Goal: Transaction & Acquisition: Register for event/course

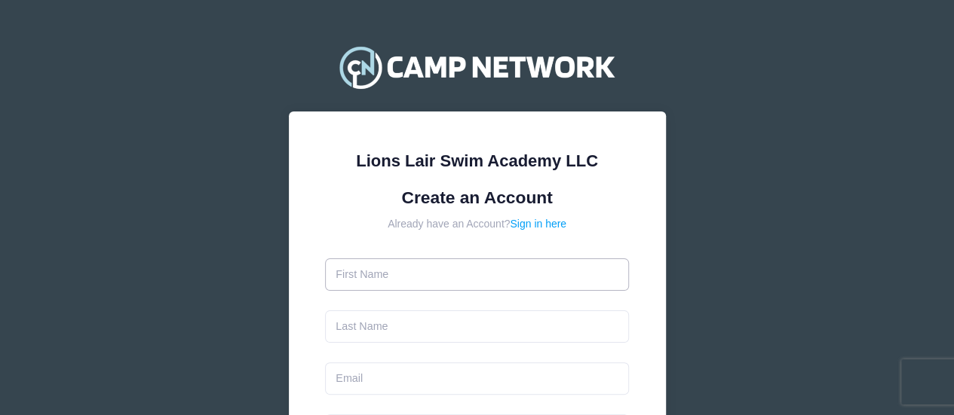
click at [423, 269] on input "text" at bounding box center [477, 275] width 304 height 32
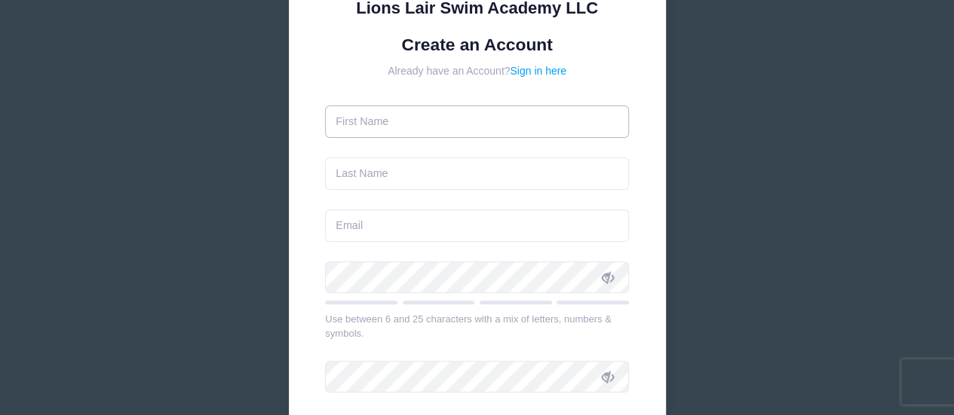
scroll to position [152, 0]
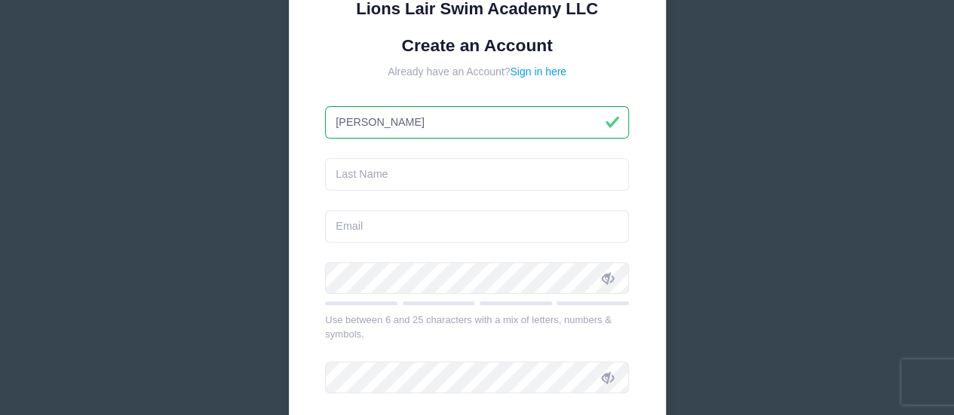
type input "[PERSON_NAME]"
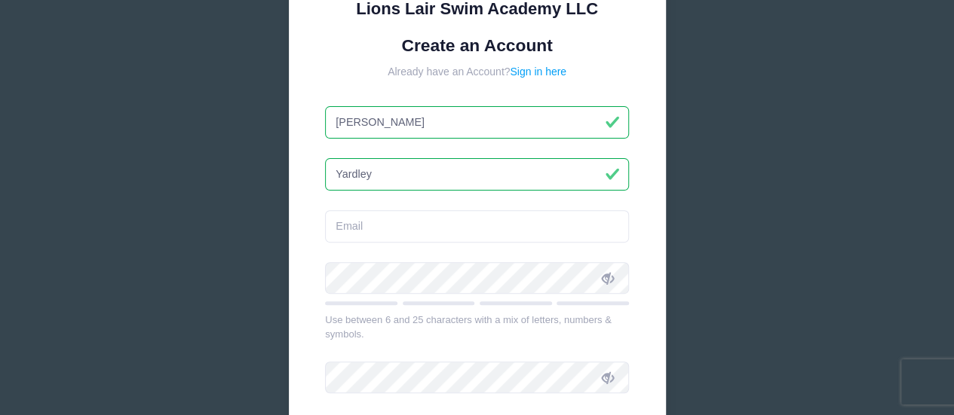
type input "Yardley"
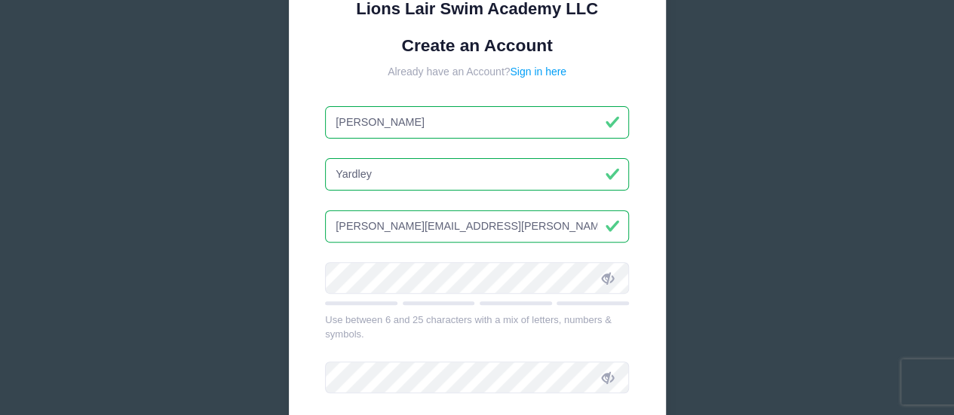
type input "[PERSON_NAME][EMAIL_ADDRESS][PERSON_NAME][DOMAIN_NAME]"
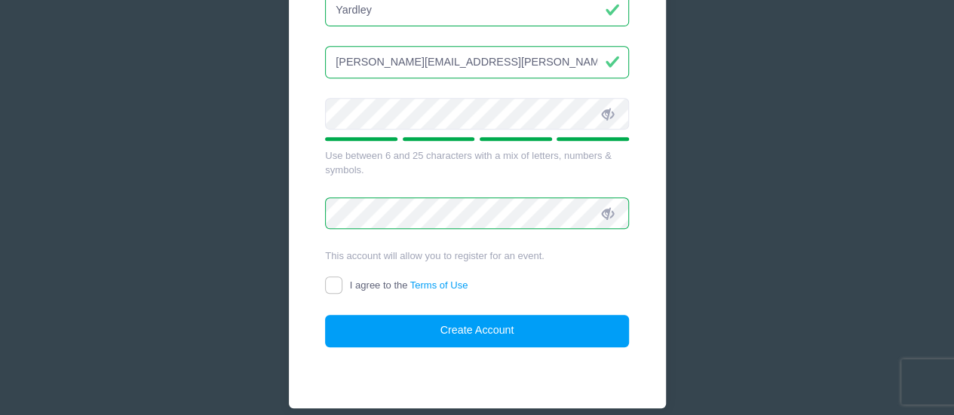
scroll to position [317, 0]
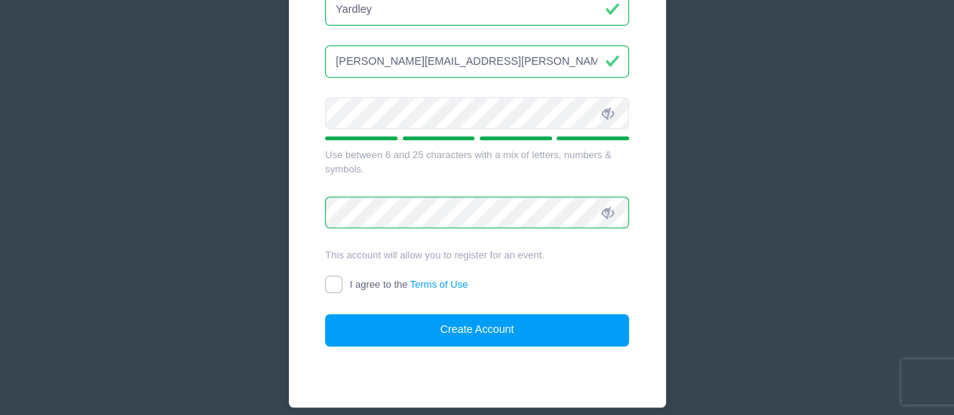
click at [332, 283] on input "I agree to the Terms of Use" at bounding box center [333, 284] width 17 height 17
checkbox input "true"
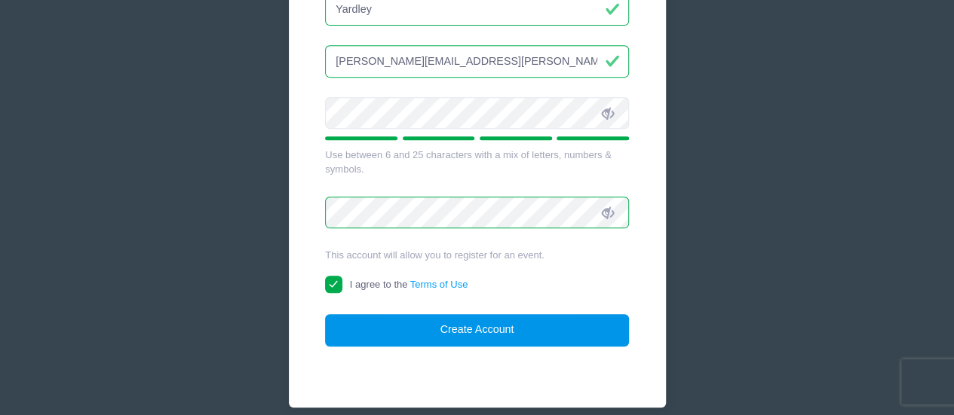
click at [439, 327] on button "Create Account" at bounding box center [477, 330] width 304 height 32
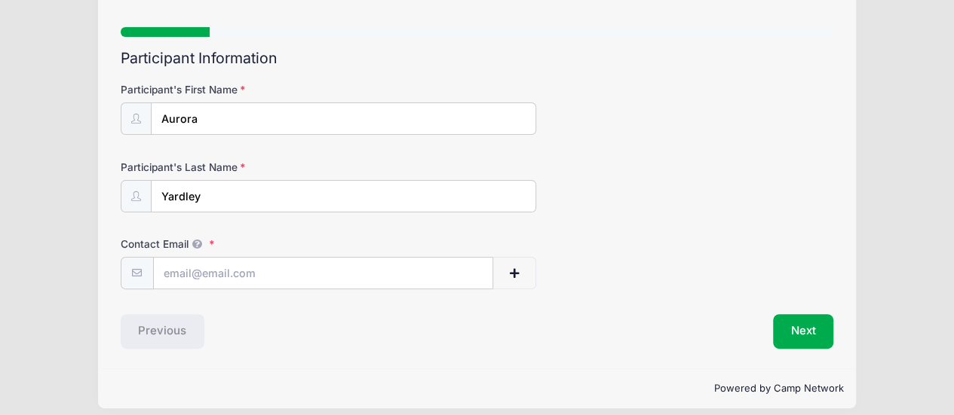
scroll to position [87, 0]
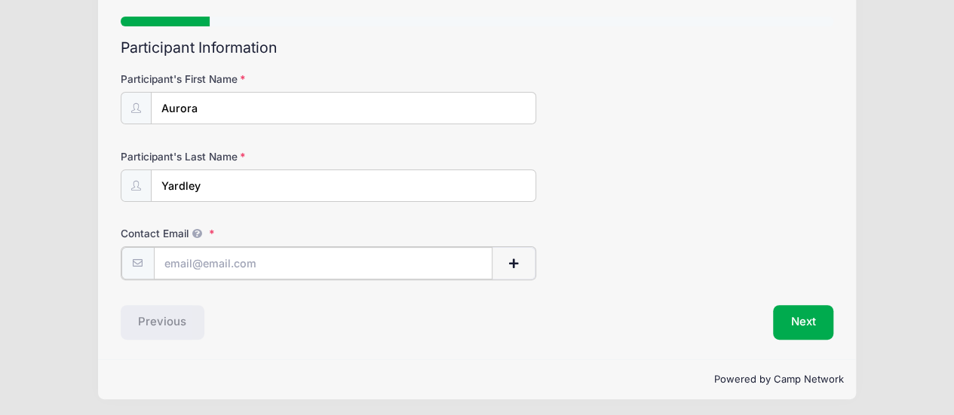
click at [360, 259] on input "Contact Email" at bounding box center [323, 263] width 339 height 32
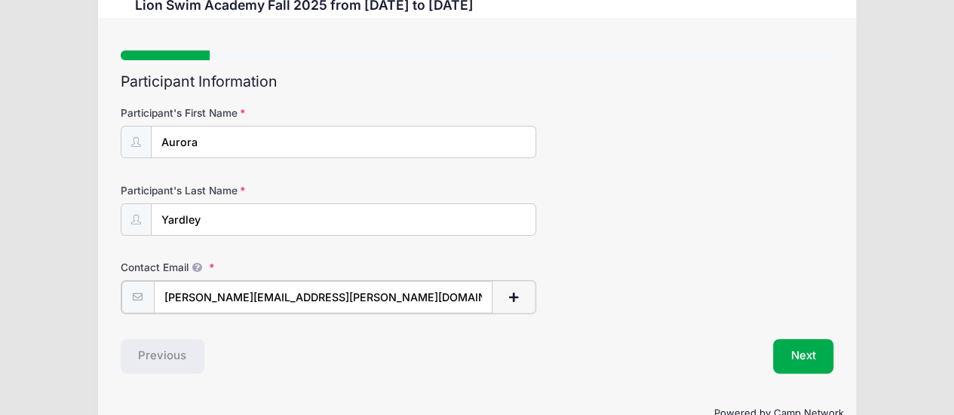
scroll to position [66, 0]
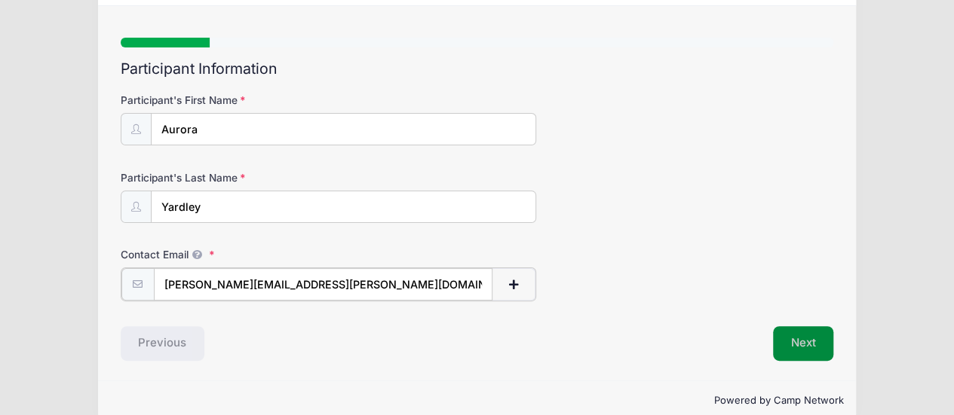
type input "[PERSON_NAME][EMAIL_ADDRESS][PERSON_NAME][DOMAIN_NAME]"
click at [801, 346] on button "Next" at bounding box center [803, 342] width 61 height 35
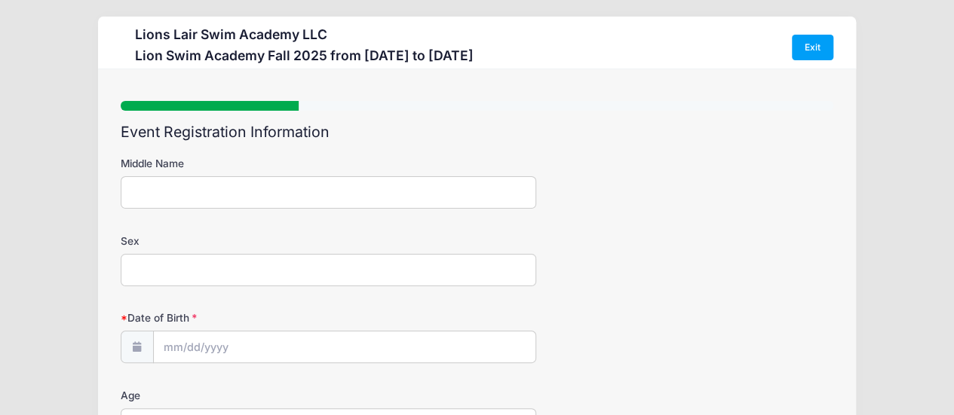
scroll to position [0, 0]
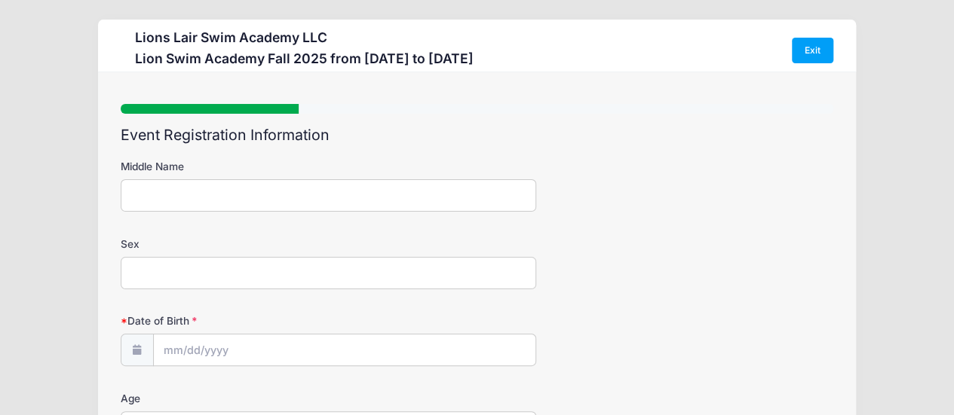
click at [364, 267] on input "Sex" at bounding box center [329, 273] width 416 height 32
type input "F"
click at [339, 354] on input "Date of Birth" at bounding box center [345, 351] width 382 height 32
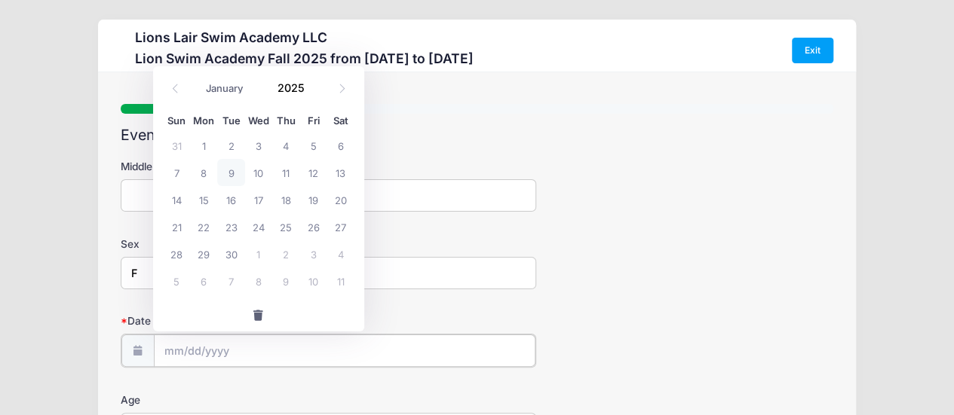
click at [182, 342] on input "Date of Birth" at bounding box center [345, 351] width 382 height 32
click at [301, 91] on input "2025" at bounding box center [294, 87] width 49 height 23
click at [311, 94] on span at bounding box center [313, 92] width 11 height 11
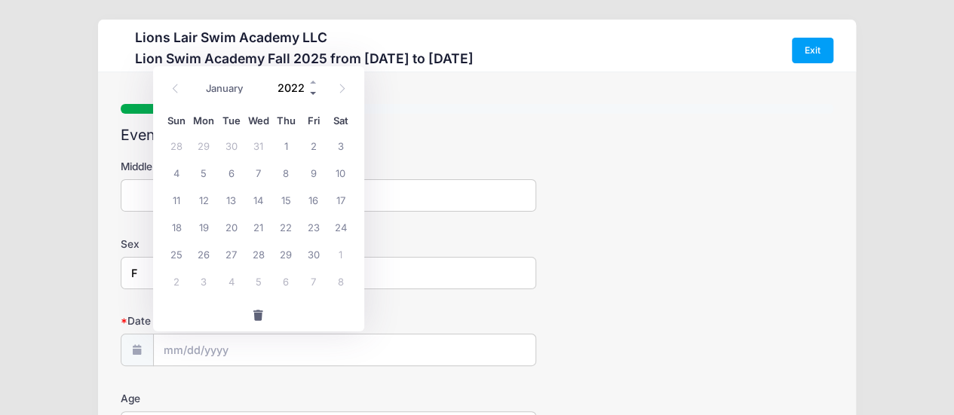
click at [311, 94] on span at bounding box center [313, 92] width 11 height 11
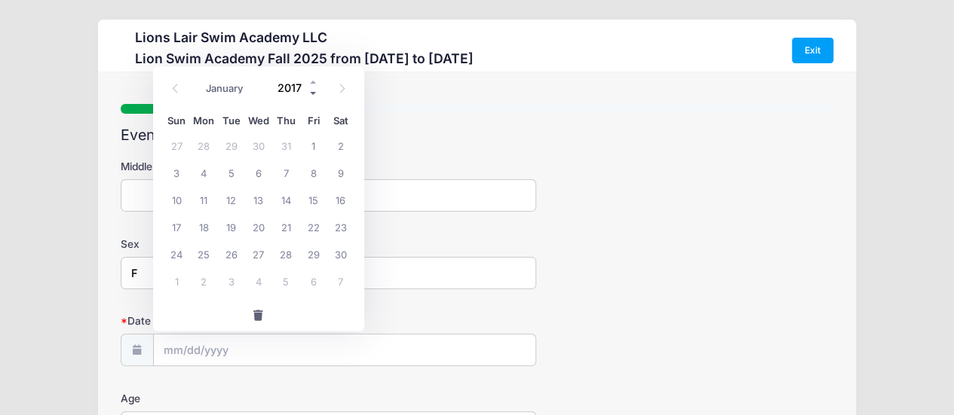
click at [311, 94] on span at bounding box center [313, 92] width 11 height 11
type input "2016"
click at [174, 89] on icon at bounding box center [175, 89] width 10 height 10
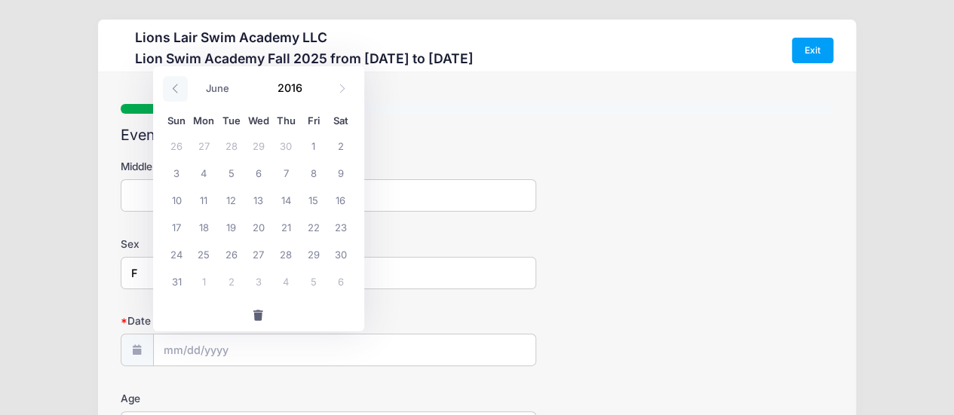
click at [174, 89] on icon at bounding box center [175, 89] width 10 height 10
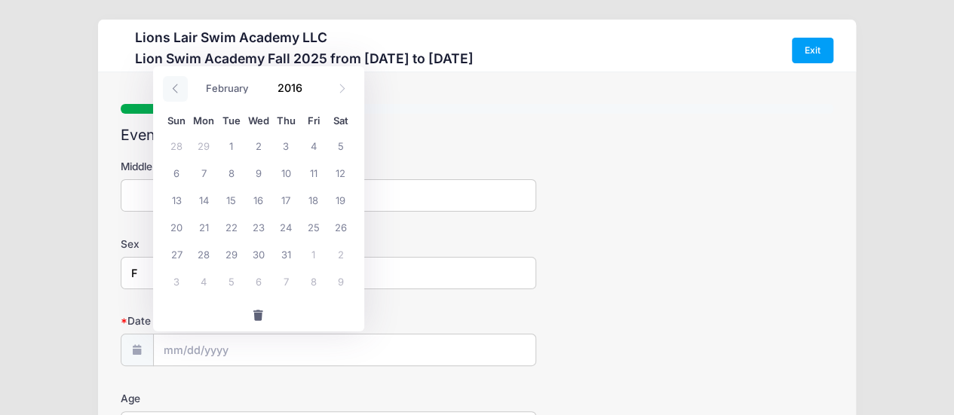
select select "0"
click at [177, 227] on span "17" at bounding box center [176, 226] width 27 height 27
type input "[DATE]"
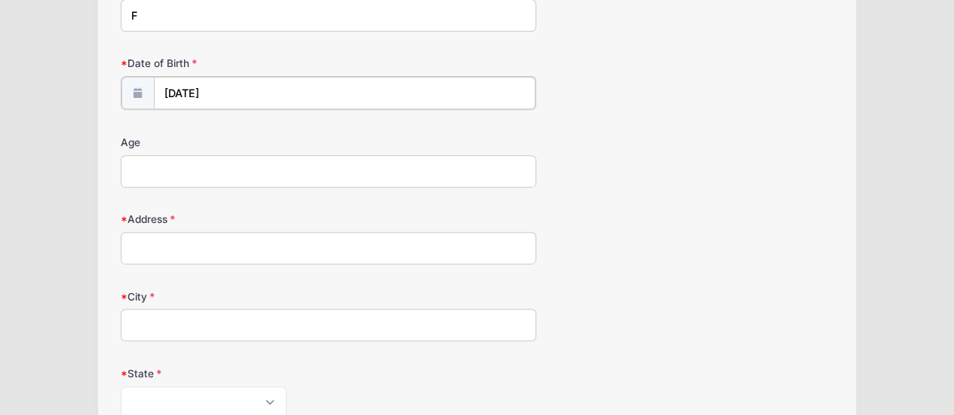
scroll to position [264, 0]
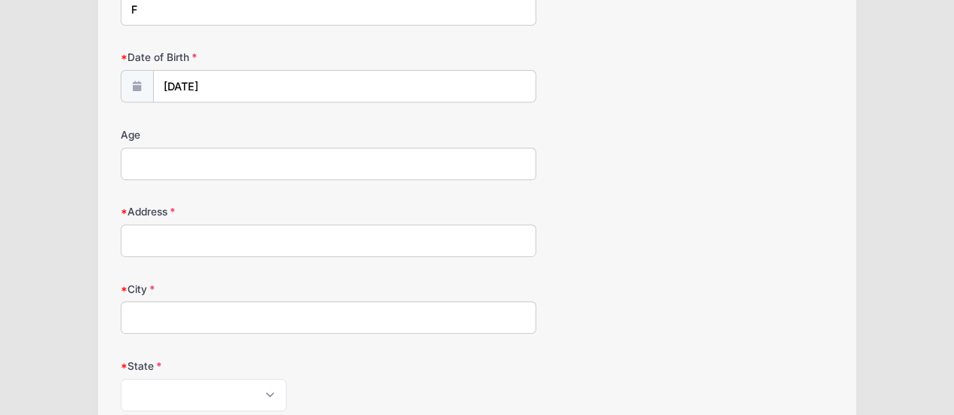
click at [433, 165] on input "Age" at bounding box center [329, 164] width 416 height 32
type input "9"
type input "[STREET_ADDRESS] #3D"
type input "[US_STATE]"
select select "NY"
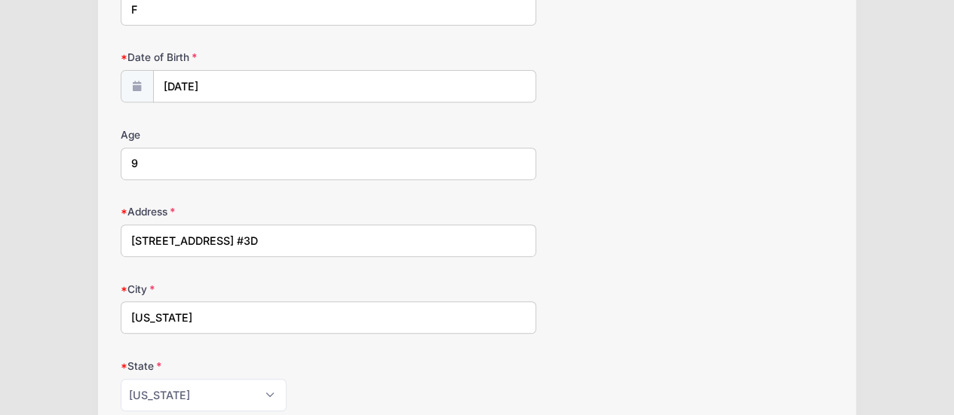
scroll to position [525, 0]
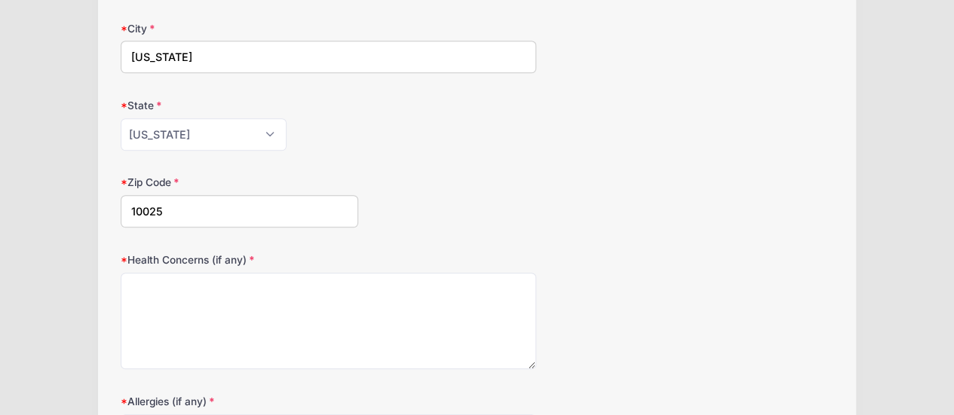
type input "10025"
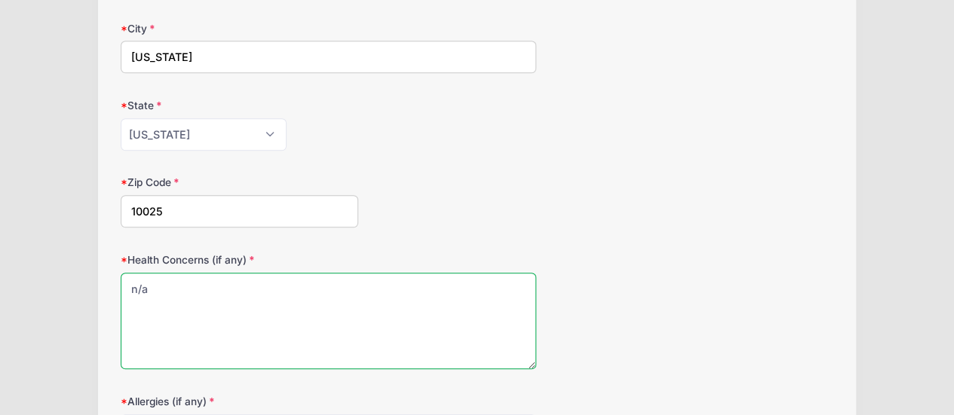
type textarea "n/a"
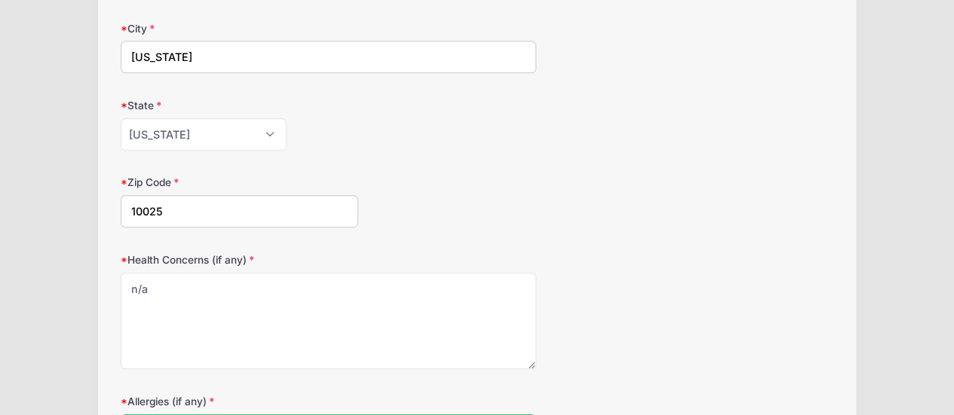
scroll to position [743, 0]
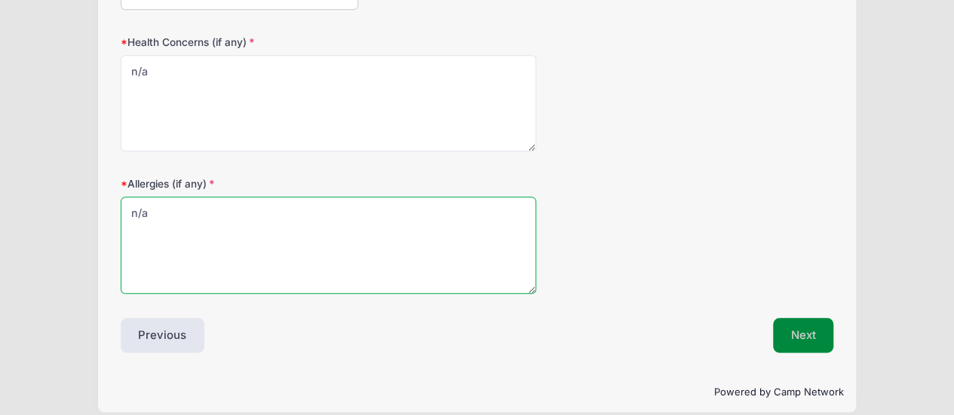
type textarea "n/a"
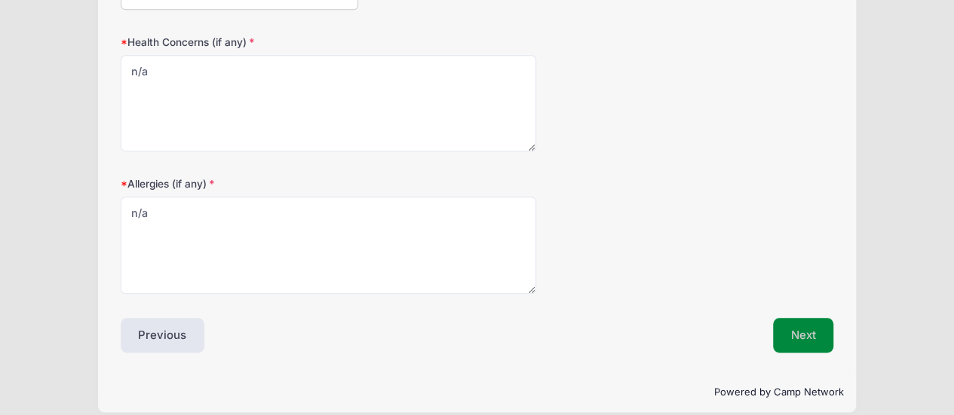
click at [797, 328] on button "Next" at bounding box center [803, 335] width 61 height 35
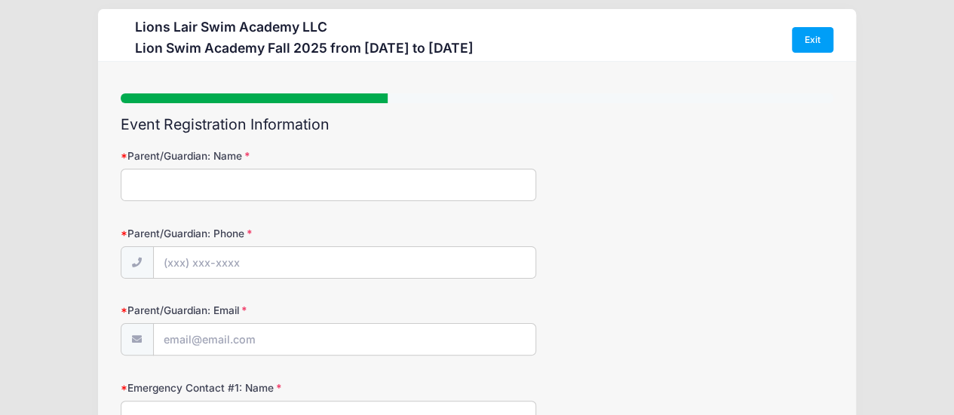
scroll to position [0, 0]
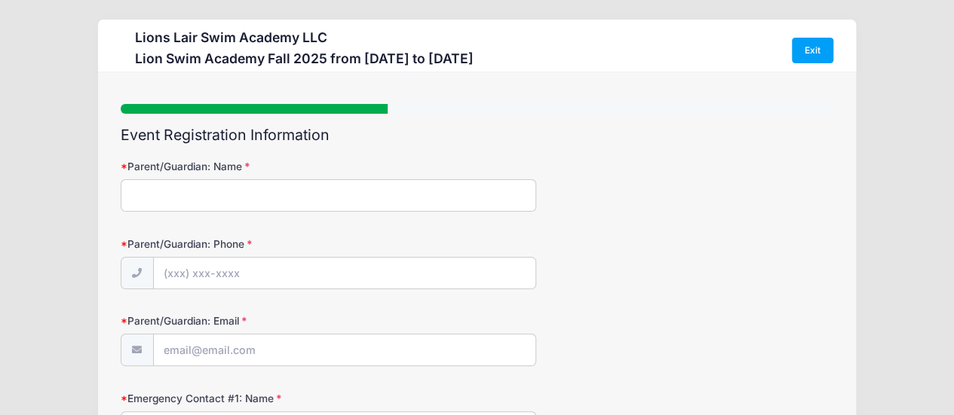
click at [400, 203] on input "Parent/Guardian: Name" at bounding box center [329, 195] width 416 height 32
type input "[PERSON_NAME]"
type input "[PHONE_NUMBER]"
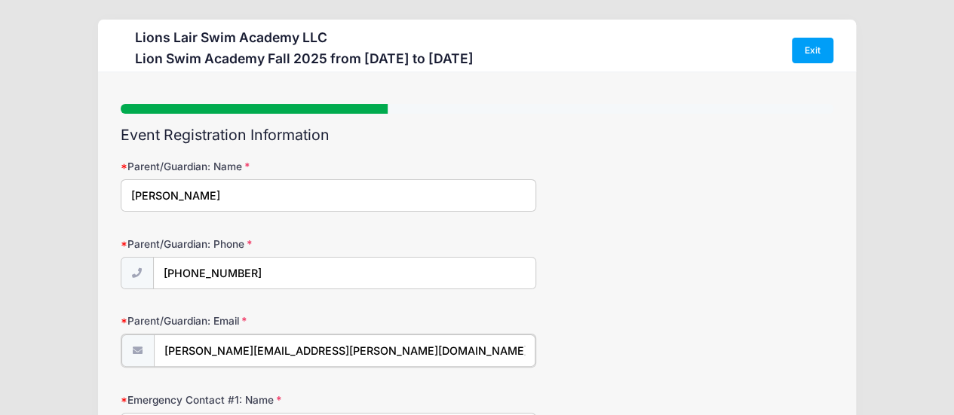
type input "[PERSON_NAME][EMAIL_ADDRESS][PERSON_NAME][DOMAIN_NAME]"
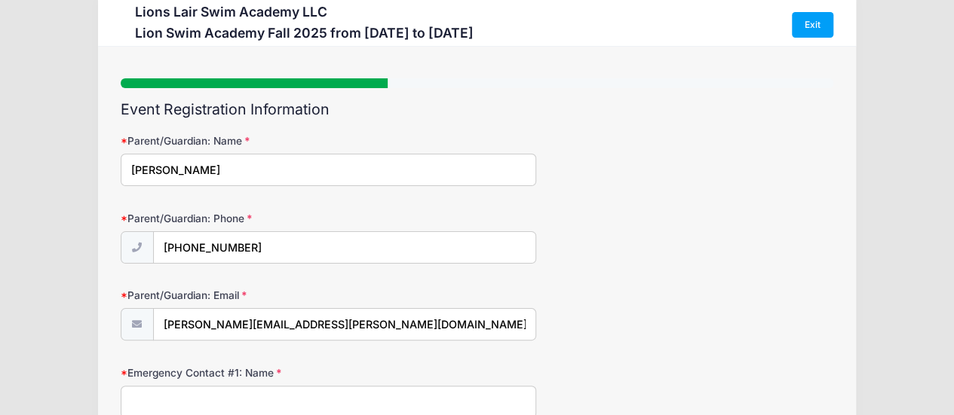
scroll to position [295, 0]
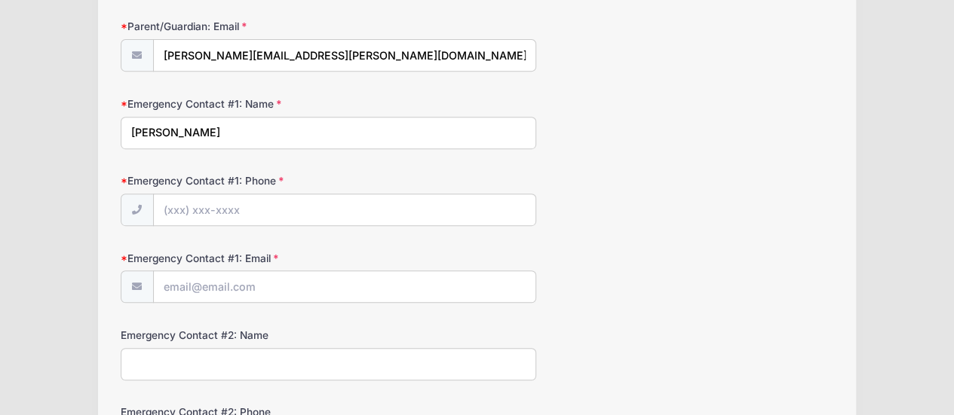
type input "[PERSON_NAME]"
type input "[PHONE_NUMBER]"
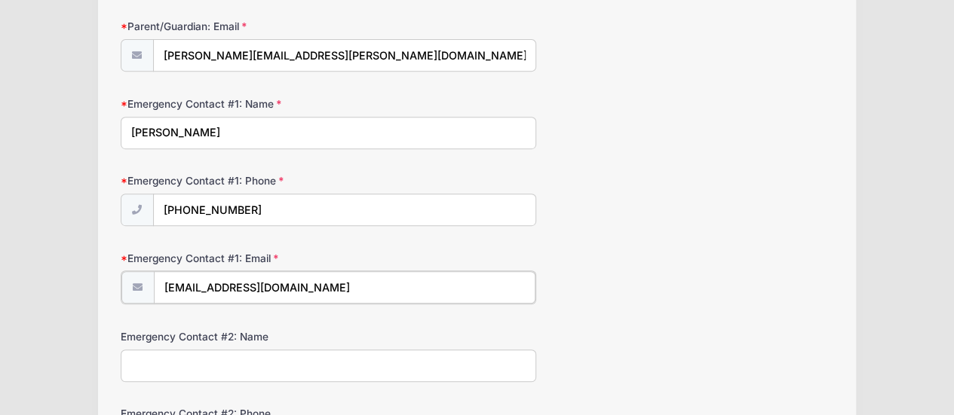
type input "[EMAIL_ADDRESS][DOMAIN_NAME]"
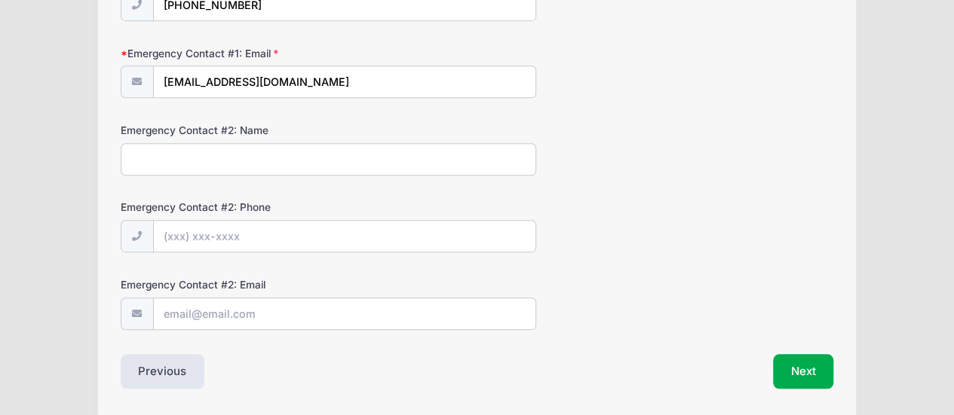
scroll to position [502, 0]
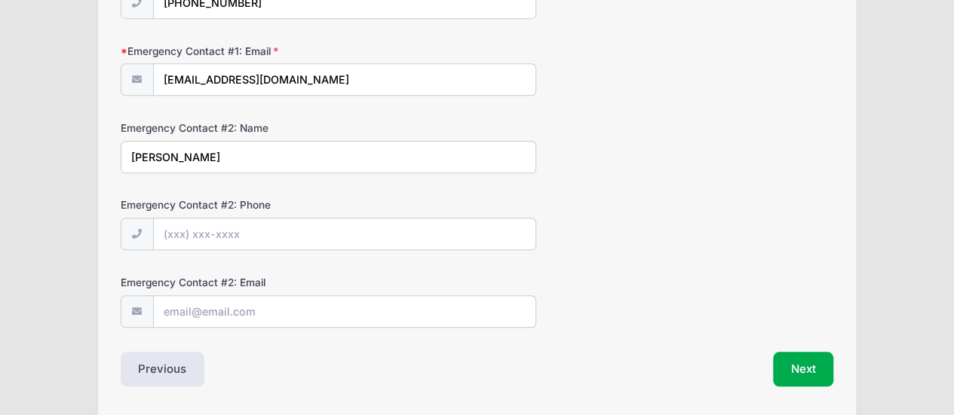
type input "[PERSON_NAME]"
type input "[PHONE_NUMBER]"
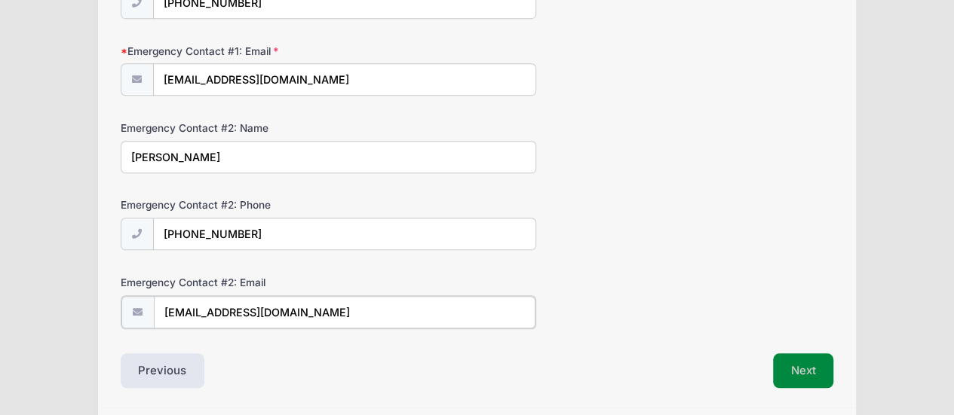
type input "[EMAIL_ADDRESS][DOMAIN_NAME]"
click at [831, 358] on button "Next" at bounding box center [803, 369] width 61 height 35
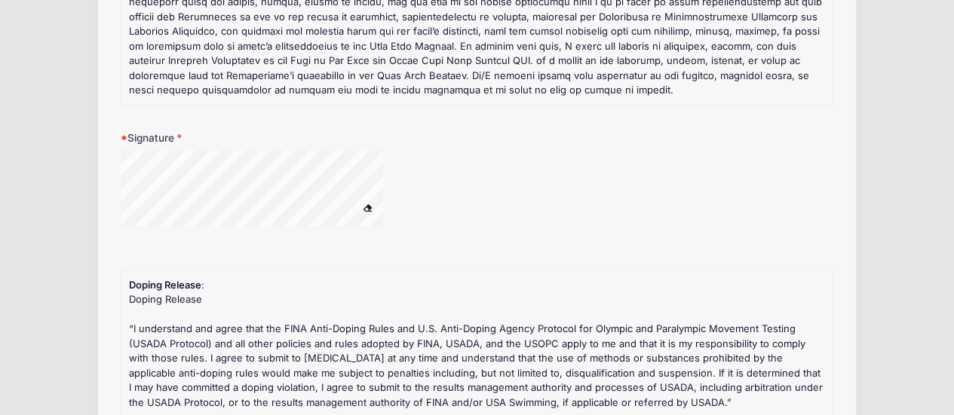
scroll to position [284, 0]
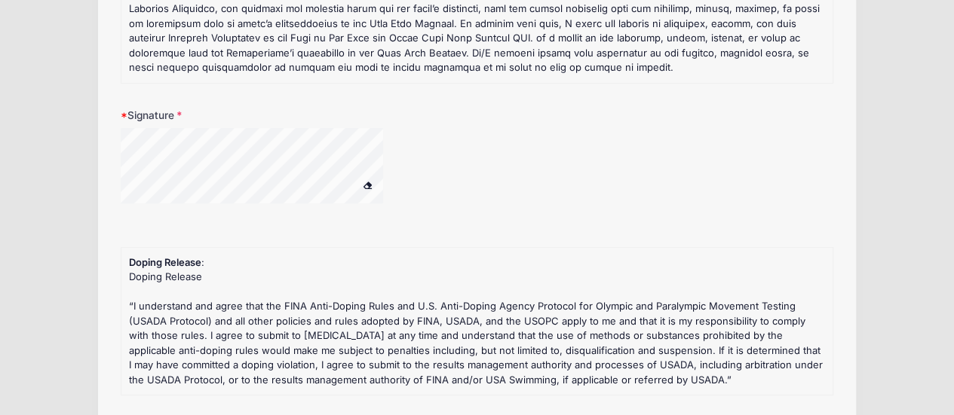
click at [367, 185] on span at bounding box center [367, 185] width 11 height 8
click at [275, 126] on div "Signature" at bounding box center [477, 165] width 713 height 115
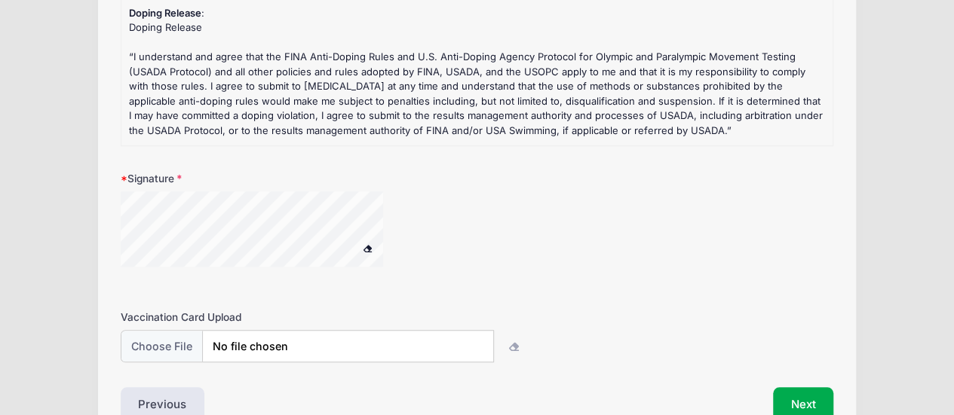
scroll to position [617, 0]
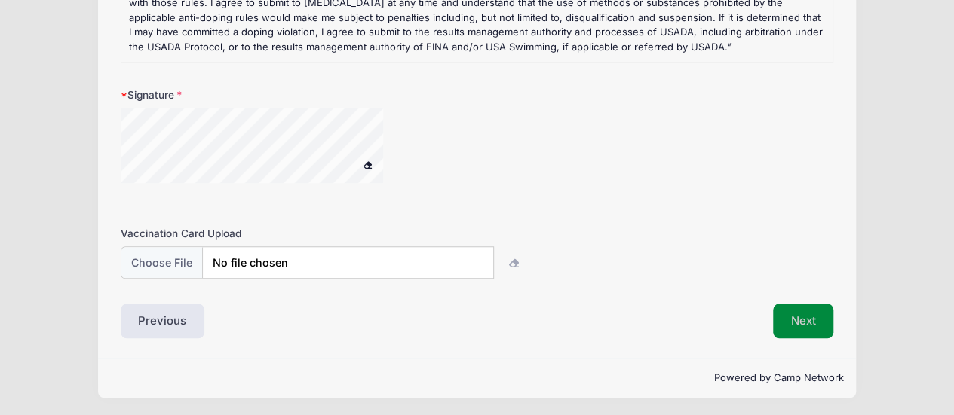
click at [805, 312] on button "Next" at bounding box center [803, 321] width 61 height 35
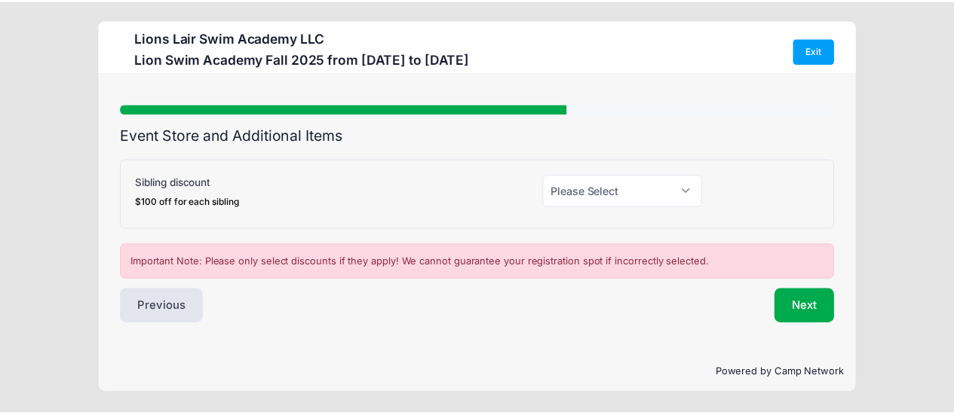
scroll to position [0, 0]
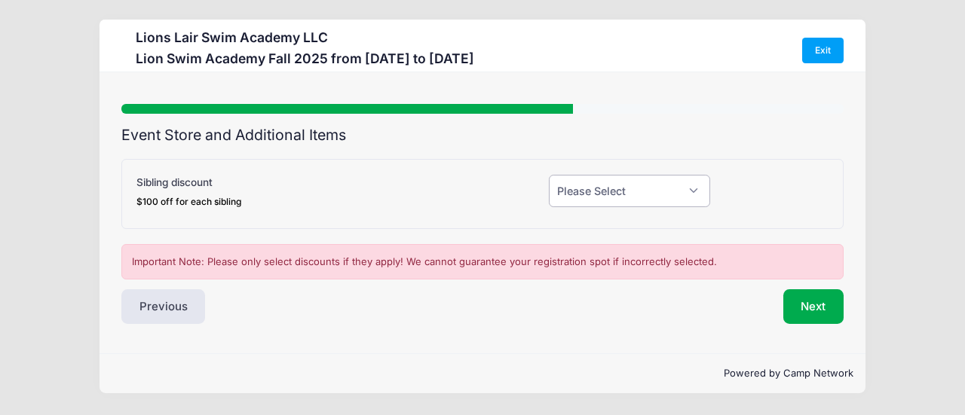
click at [667, 185] on select "Please Select Yes (-$100.00) No" at bounding box center [630, 191] width 162 height 32
click at [777, 180] on div at bounding box center [777, 194] width 118 height 39
click at [688, 189] on select "Please Select Yes (-$100.00) No" at bounding box center [630, 191] width 162 height 32
select select "0"
click at [549, 175] on select "Please Select Yes (-$100.00) No" at bounding box center [630, 191] width 162 height 32
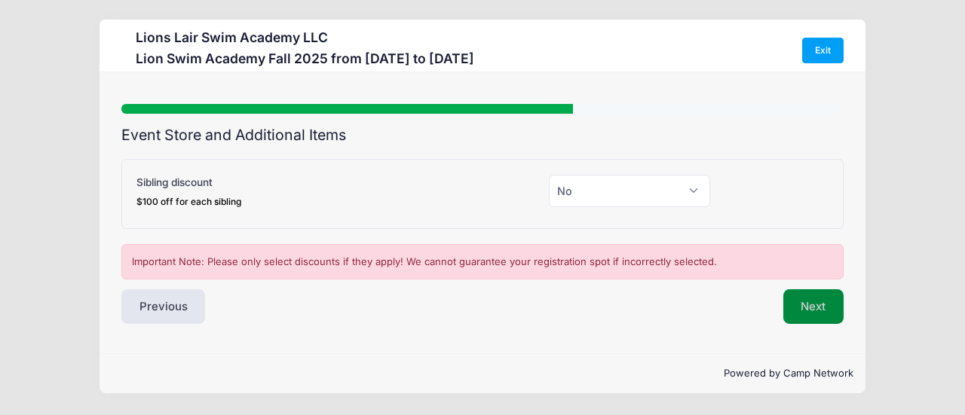
click at [815, 316] on button "Next" at bounding box center [813, 307] width 61 height 35
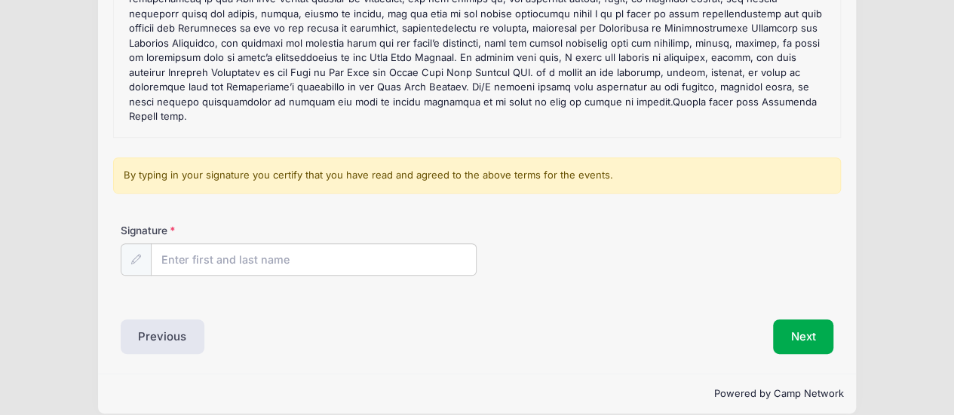
scroll to position [264, 0]
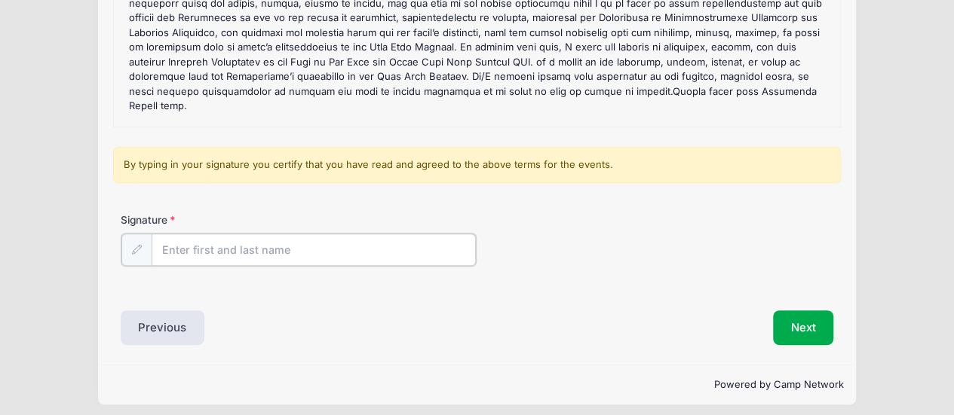
click at [410, 251] on input "Signature" at bounding box center [314, 250] width 325 height 32
type input "[PERSON_NAME]"
click at [463, 84] on div "Lion Swim Academy Fall 2025 Refund Policy : We will refund you all the session …" at bounding box center [476, 6] width 711 height 226
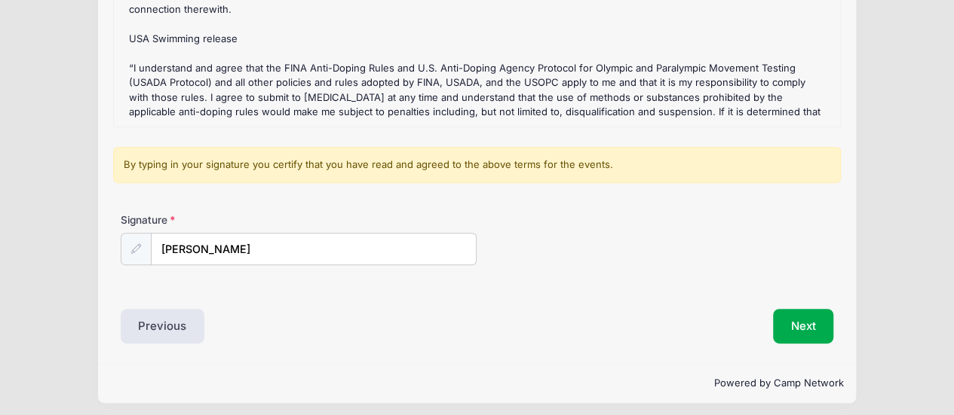
scroll to position [269, 0]
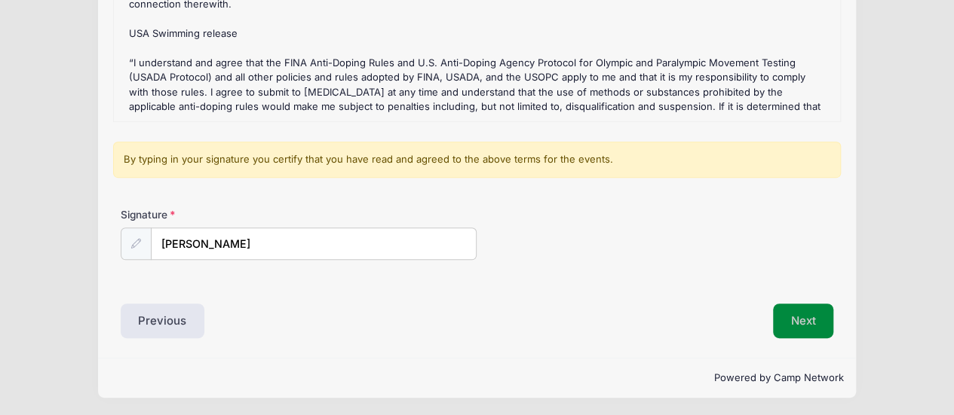
click at [789, 311] on button "Next" at bounding box center [803, 321] width 61 height 35
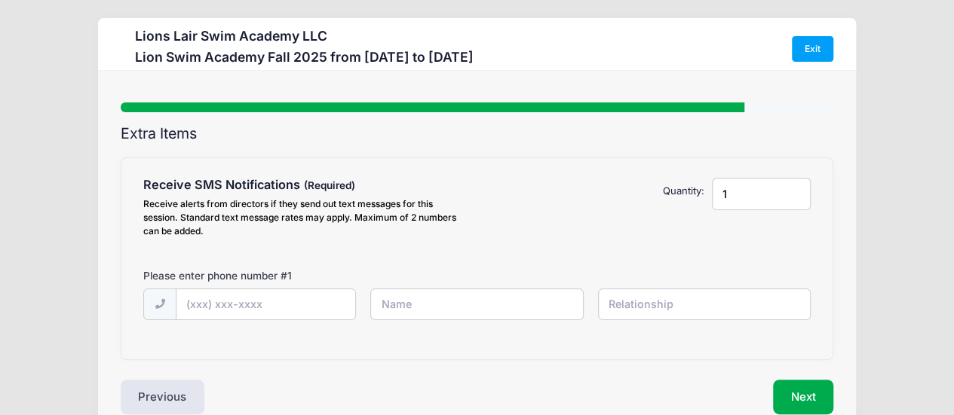
scroll to position [0, 0]
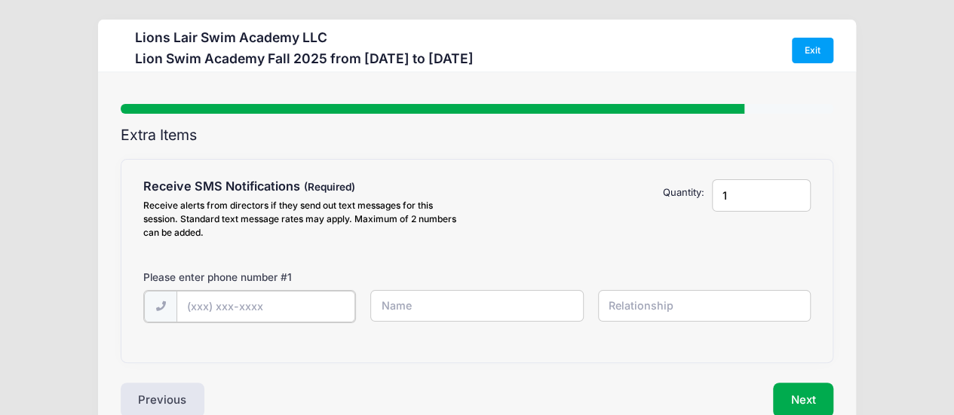
click at [318, 305] on input "text" at bounding box center [265, 307] width 179 height 32
type input "[PHONE_NUMBER]"
type input "[PERSON_NAME]"
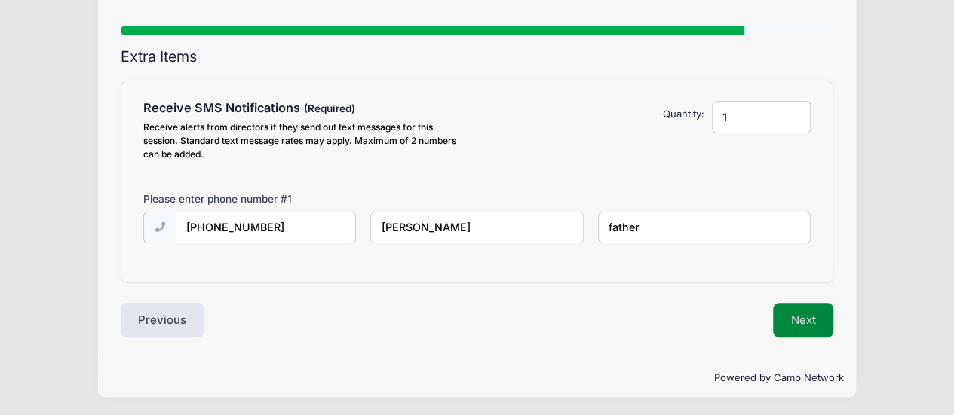
type input "father"
click at [821, 319] on button "Next" at bounding box center [803, 320] width 61 height 35
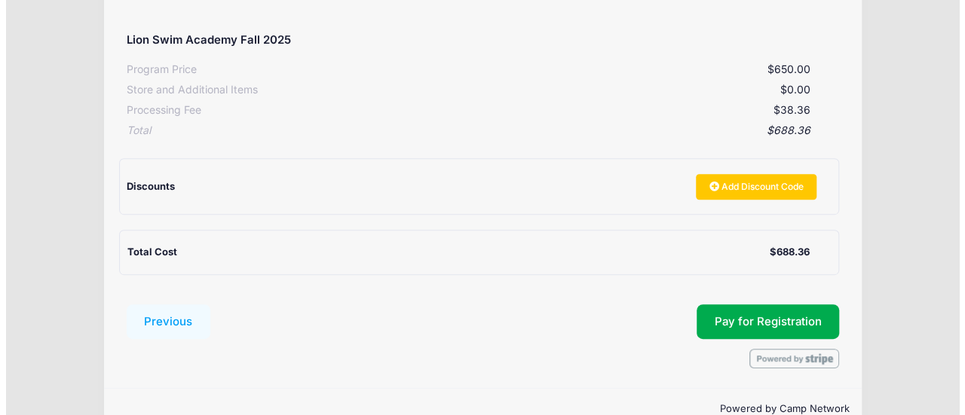
scroll to position [241, 0]
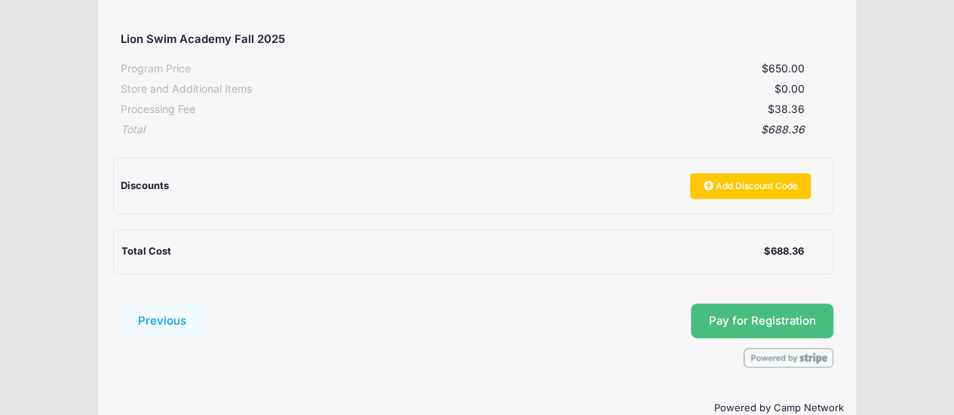
click at [761, 304] on button "Pay for Registration" at bounding box center [762, 321] width 143 height 35
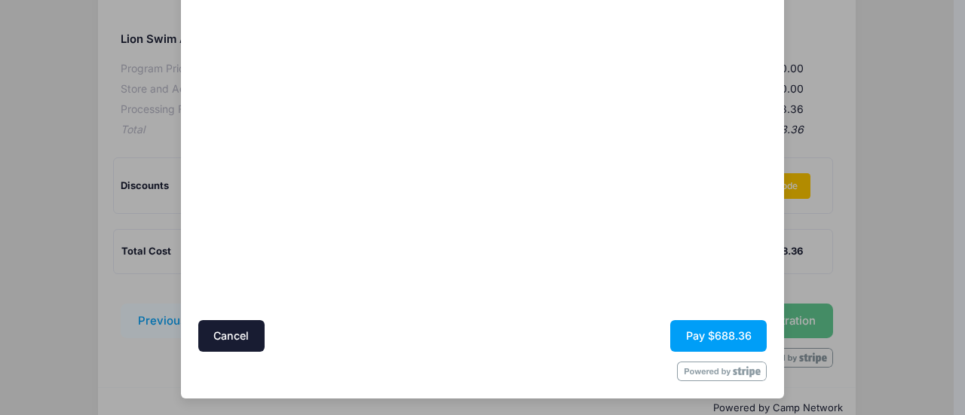
scroll to position [0, 0]
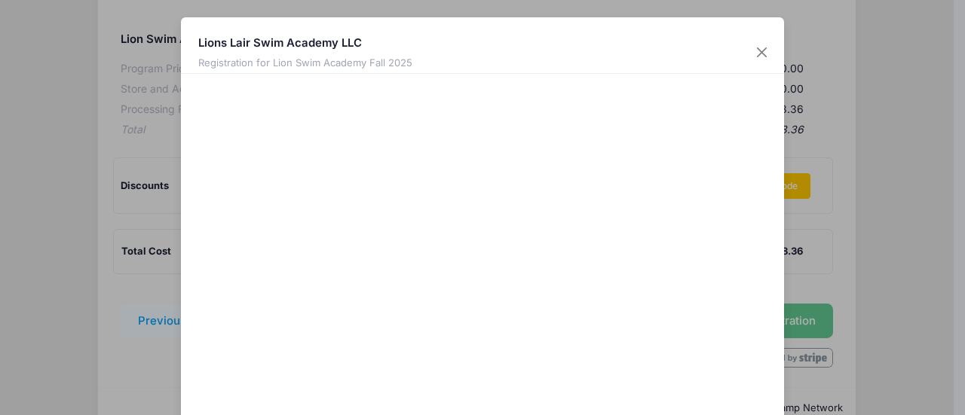
click at [707, 63] on div "Lions Lair Swim Academy LLC Registration for Lion Swim Academy Fall 2025" at bounding box center [482, 45] width 603 height 57
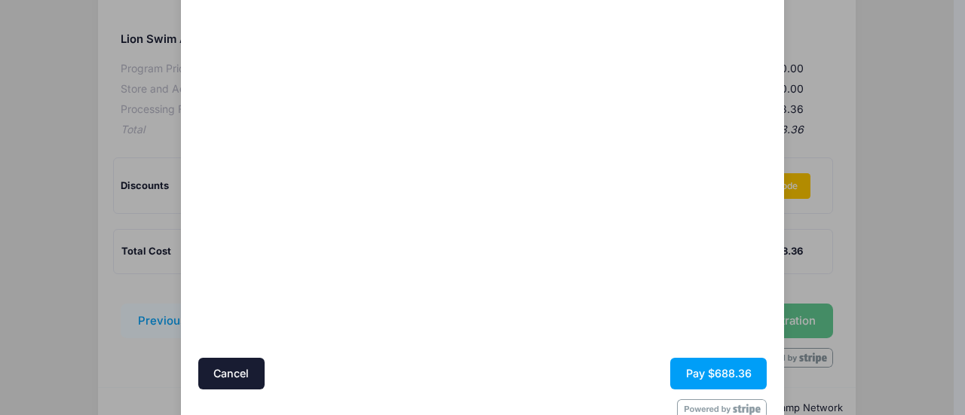
scroll to position [151, 0]
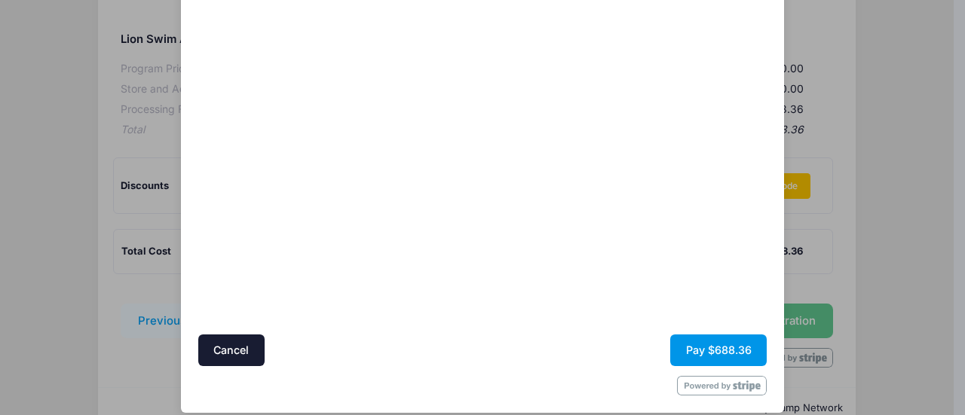
click at [724, 342] on button "Pay $688.36" at bounding box center [718, 351] width 97 height 32
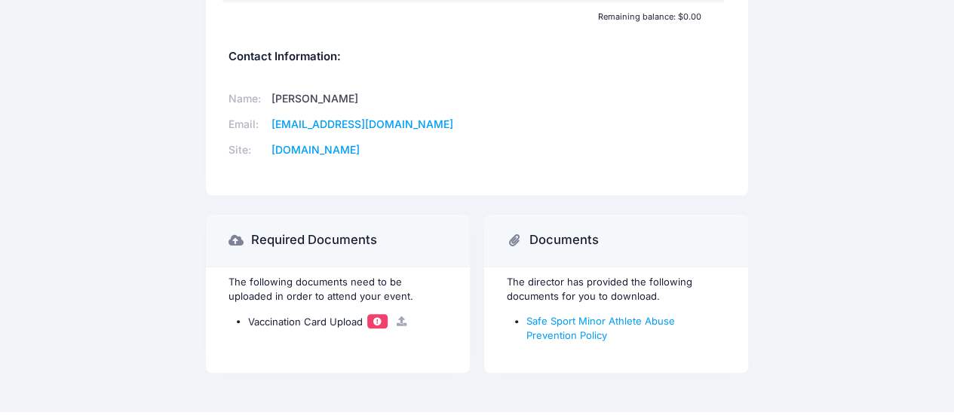
scroll to position [564, 0]
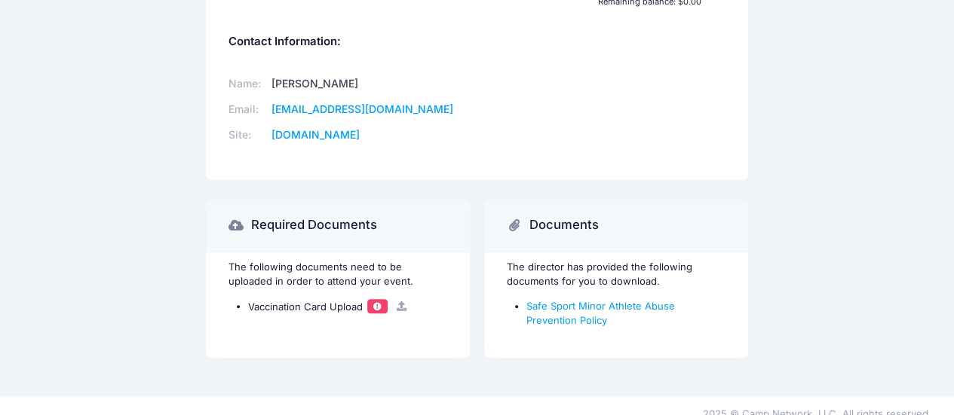
click at [397, 311] on icon at bounding box center [401, 307] width 12 height 10
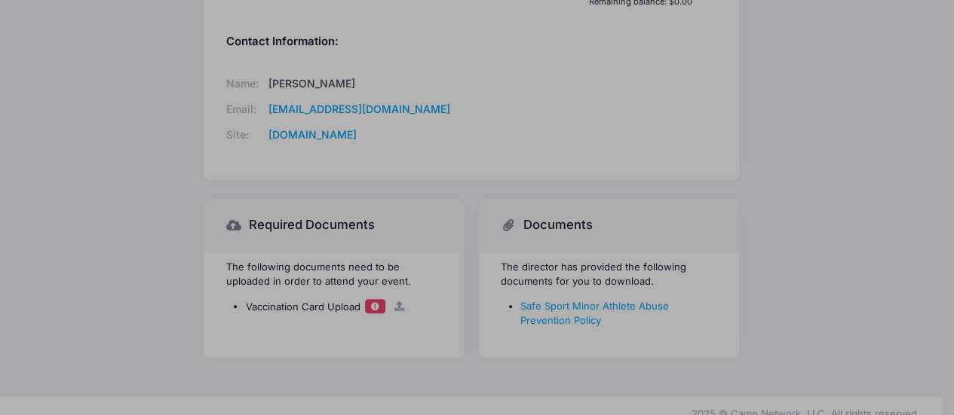
scroll to position [550, 0]
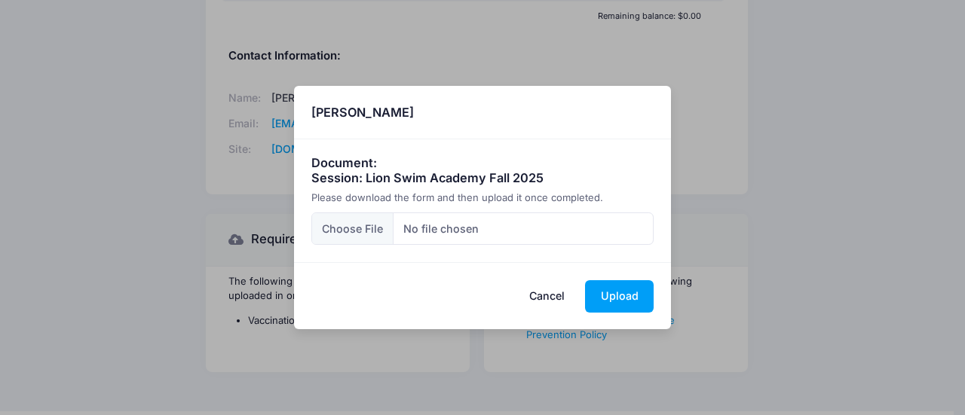
click at [345, 168] on h4 "Document: Session: Lion Swim Academy Fall 2025" at bounding box center [482, 170] width 343 height 29
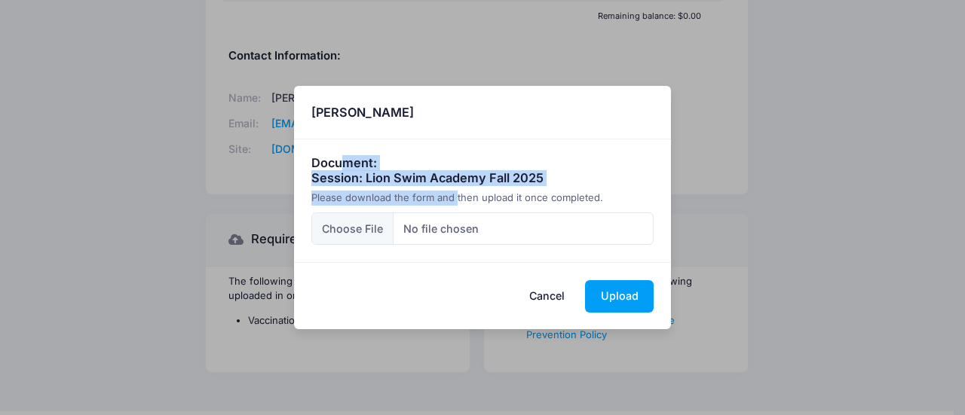
drag, startPoint x: 344, startPoint y: 159, endPoint x: 454, endPoint y: 201, distance: 117.9
click at [454, 201] on div "Document: Session: Lion Swim Academy Fall 2025 Please download the form and the…" at bounding box center [482, 200] width 377 height 123
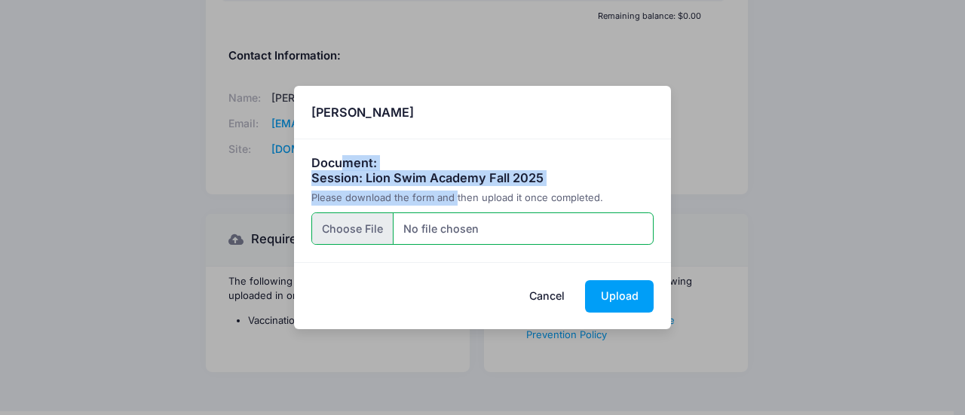
drag, startPoint x: 454, startPoint y: 201, endPoint x: 371, endPoint y: 225, distance: 86.2
click at [371, 225] on input "file" at bounding box center [482, 229] width 343 height 32
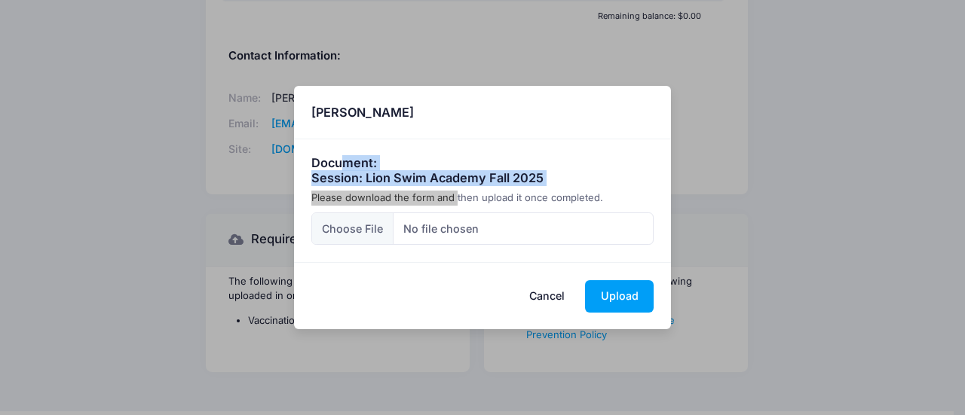
click at [550, 292] on button "Cancel" at bounding box center [547, 297] width 66 height 32
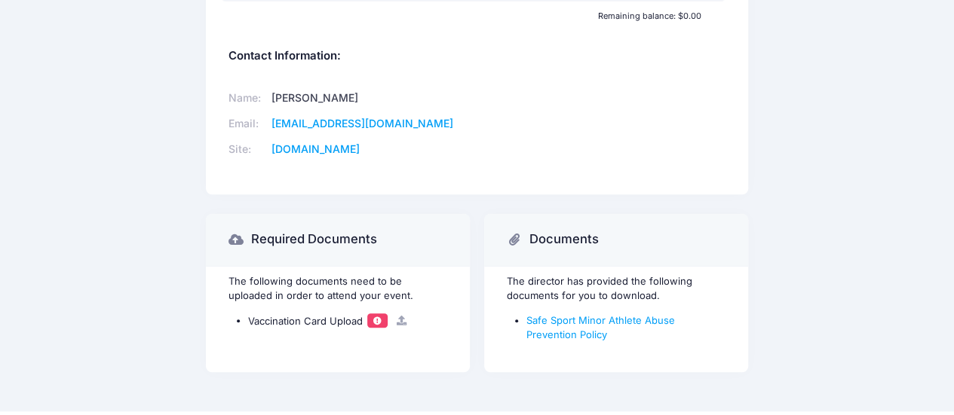
click at [316, 318] on div "The following documents need to be uploaded in order to attend your event. Vacc…" at bounding box center [337, 320] width 263 height 106
click at [330, 327] on span "Vaccination Card Upload" at bounding box center [305, 320] width 115 height 12
click at [379, 325] on span at bounding box center [378, 321] width 11 height 8
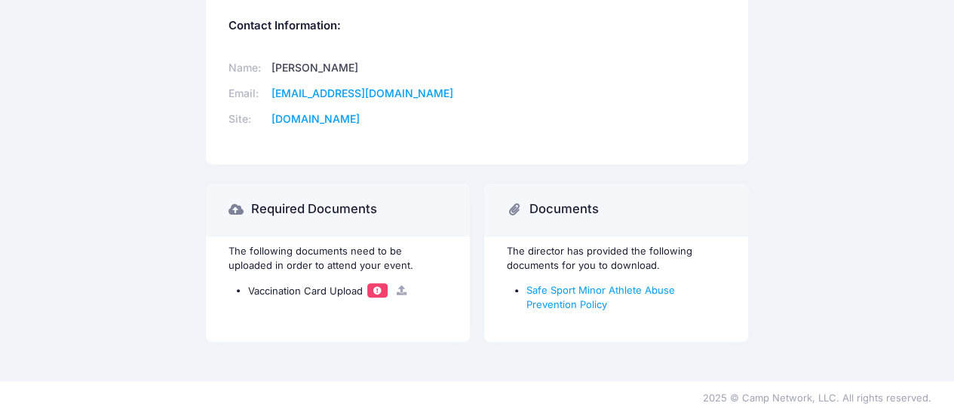
scroll to position [593, 0]
click at [675, 296] on link "Safe Sport Minor Athlete Abuse Prevention Policy" at bounding box center [600, 297] width 149 height 27
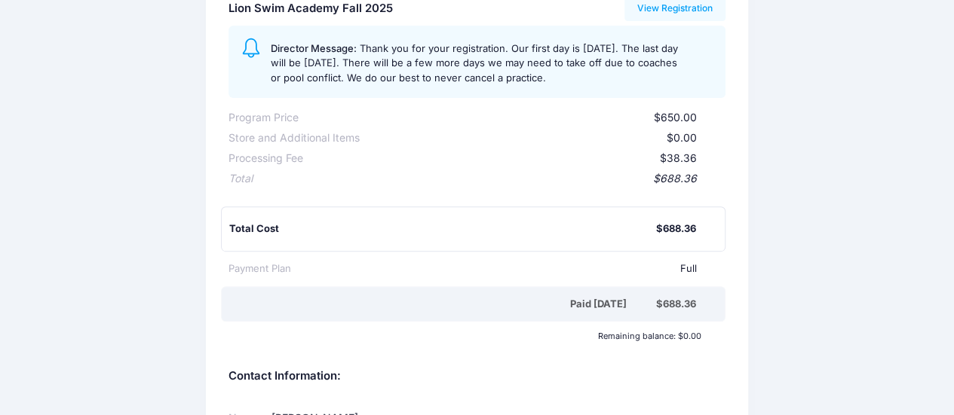
scroll to position [0, 0]
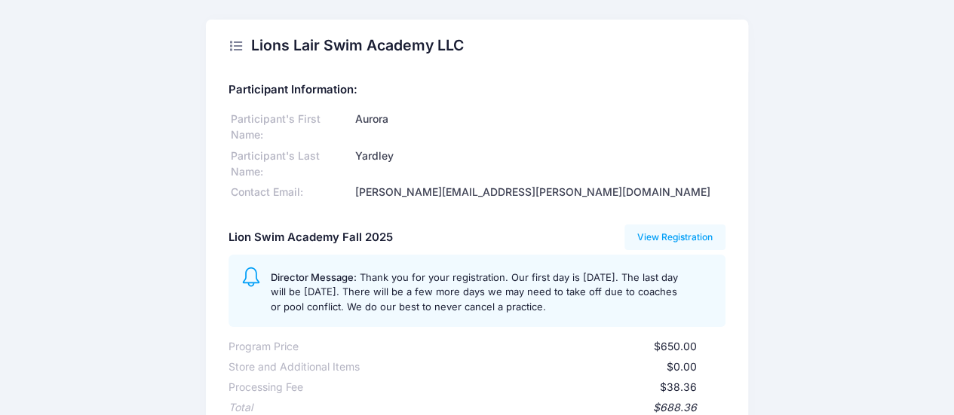
click at [232, 46] on icon at bounding box center [235, 46] width 15 height 0
click at [228, 44] on div "Lions Lair Swim Academy LLC" at bounding box center [345, 46] width 235 height 43
click at [428, 67] on div "Lions Lair Swim Academy LLC" at bounding box center [476, 46] width 541 height 53
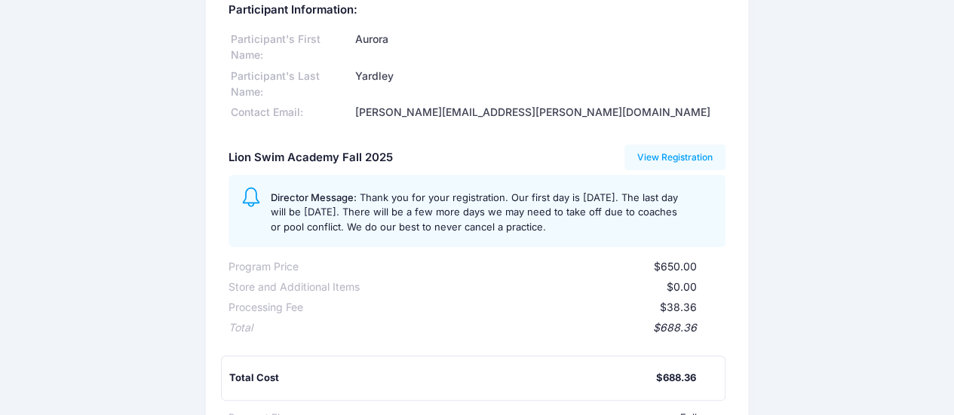
scroll to position [85, 0]
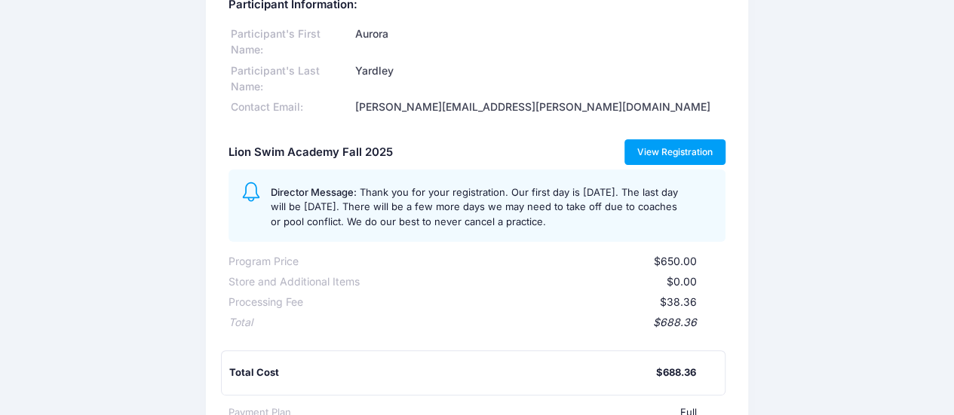
click at [689, 152] on link "View Registration" at bounding box center [675, 152] width 102 height 26
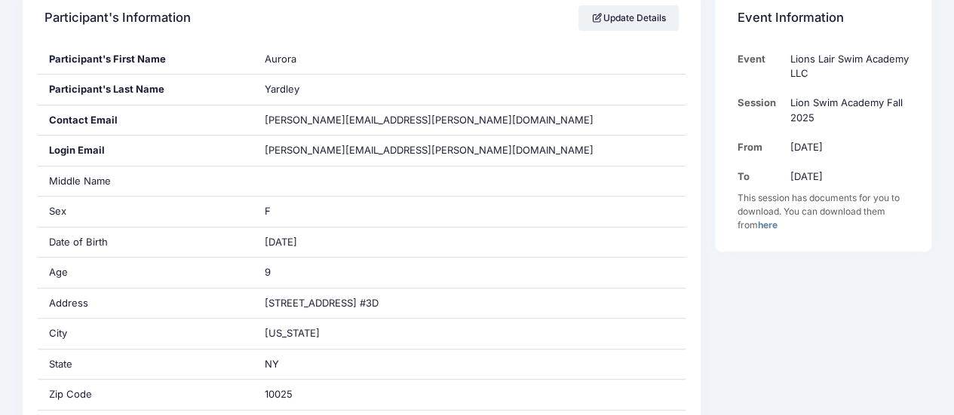
scroll to position [305, 0]
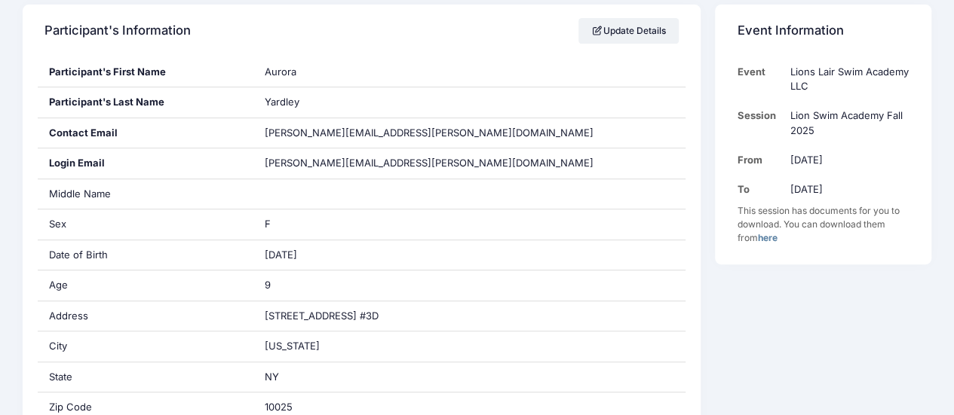
click at [774, 235] on link "here" at bounding box center [768, 237] width 20 height 11
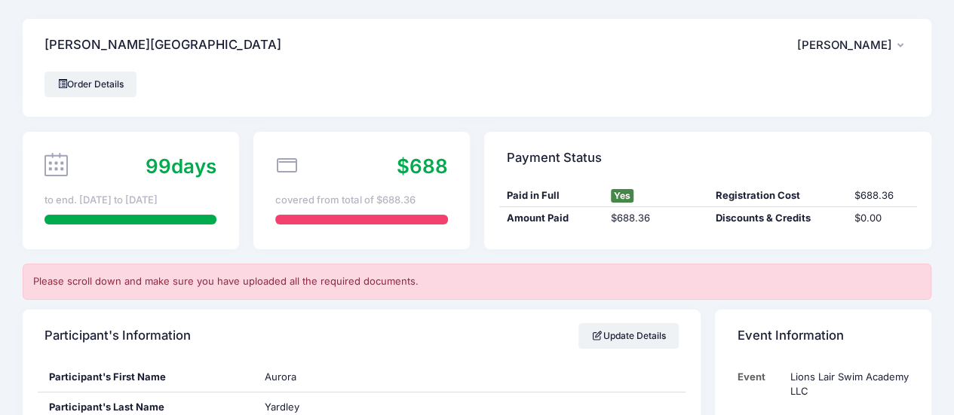
click at [891, 49] on button "JY [PERSON_NAME]" at bounding box center [853, 45] width 112 height 35
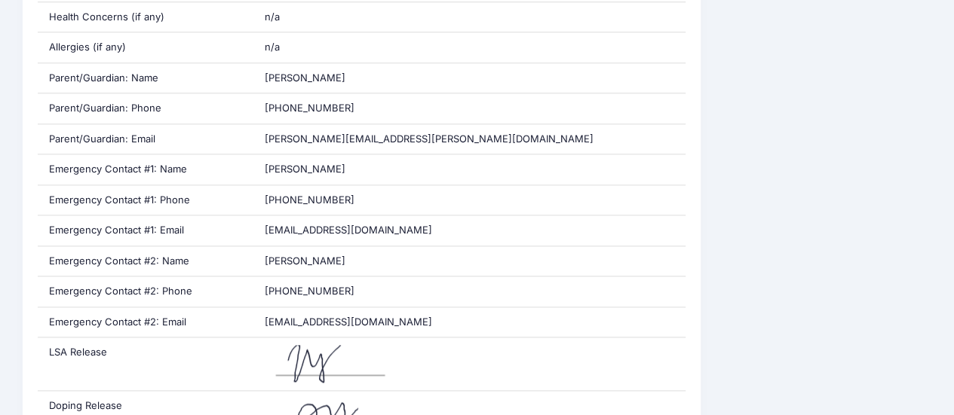
scroll to position [1090, 0]
